Goal: Task Accomplishment & Management: Use online tool/utility

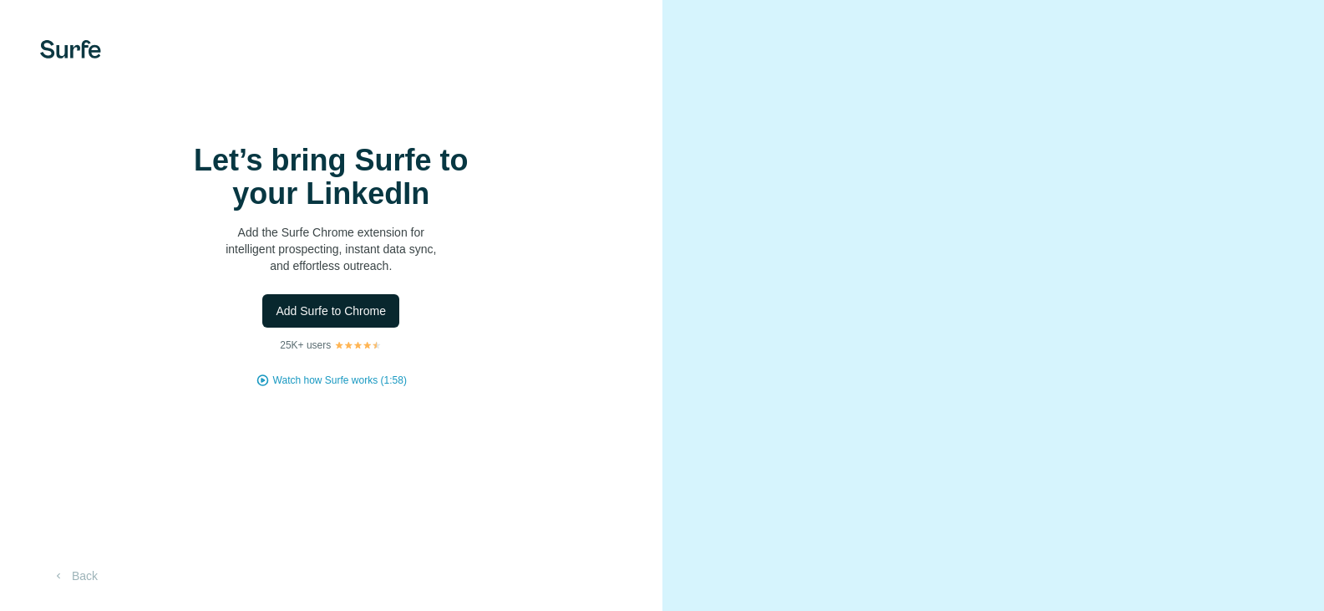
click at [359, 319] on span "Add Surfe to Chrome" at bounding box center [331, 310] width 110 height 17
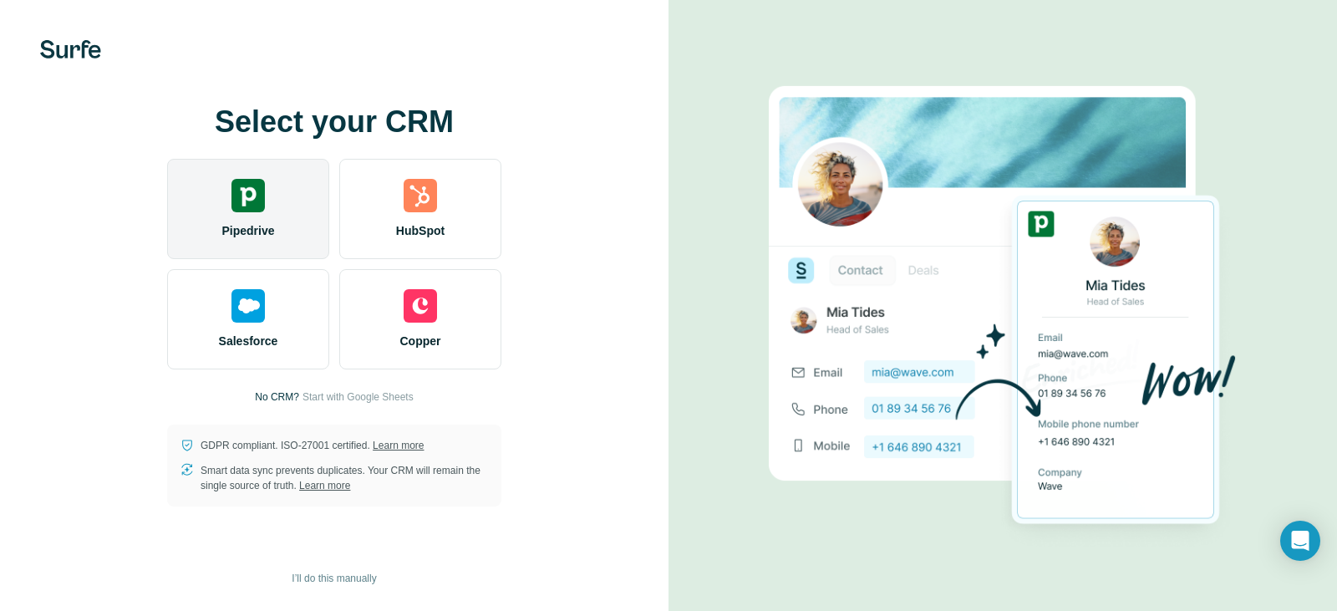
click at [246, 229] on span "Pipedrive" at bounding box center [247, 230] width 53 height 17
